Goal: Find specific page/section: Find specific page/section

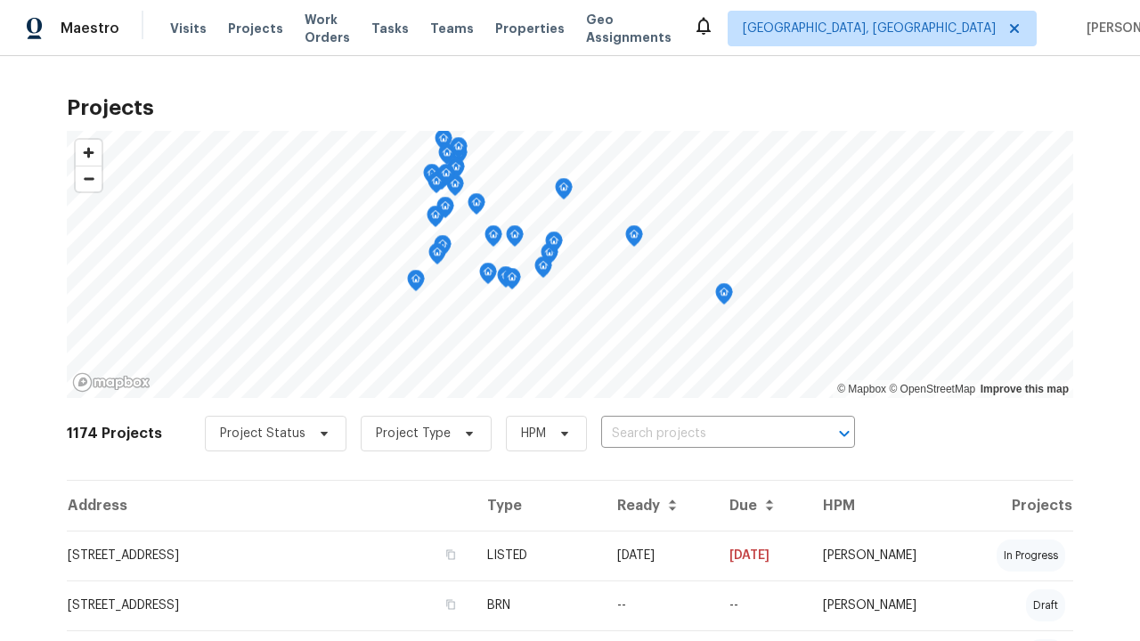
click at [266, 434] on span "Project Status" at bounding box center [263, 434] width 86 height 18
click at [249, 535] on label "Complete" at bounding box center [249, 535] width 82 height 18
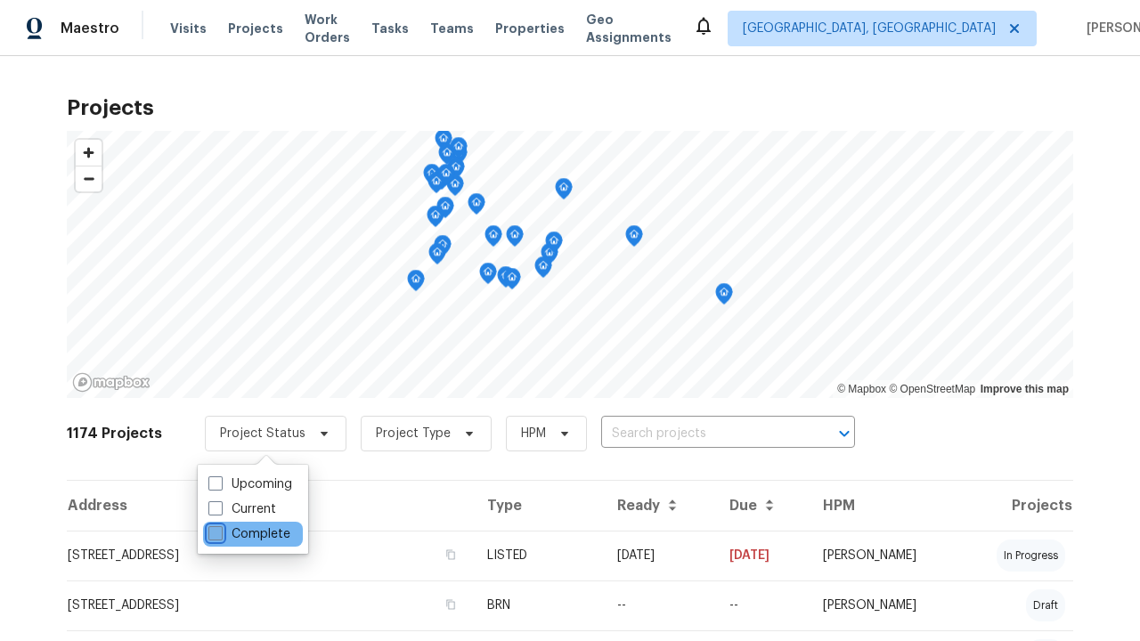
click at [220, 535] on input "Complete" at bounding box center [214, 532] width 12 height 12
checkbox input "true"
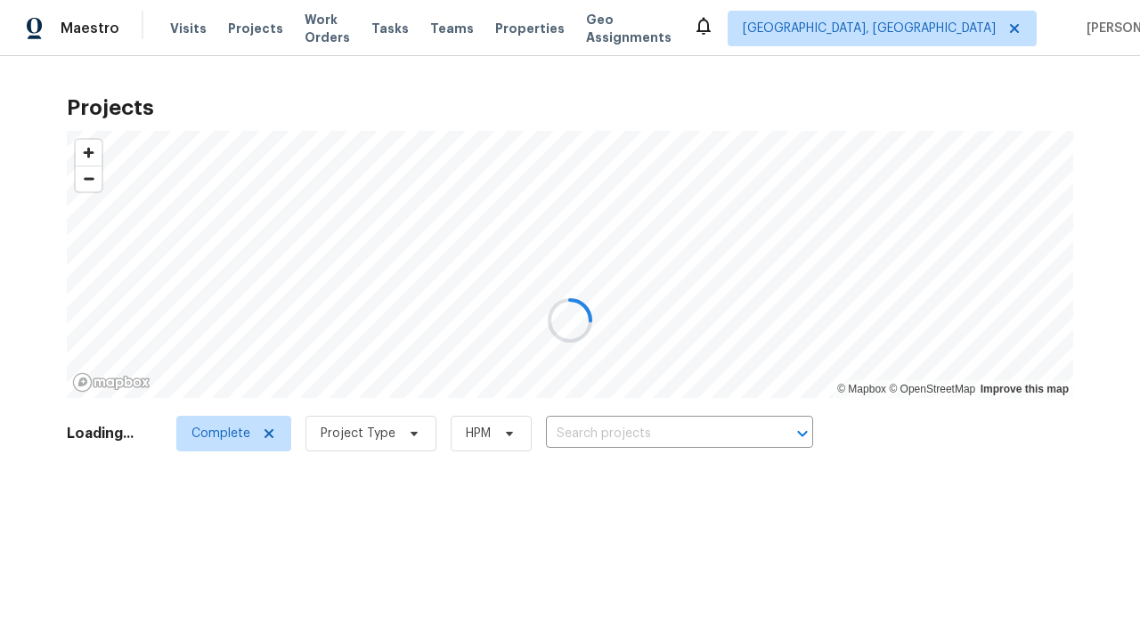
click at [388, 434] on span "Project Type" at bounding box center [358, 434] width 75 height 18
